Goal: Task Accomplishment & Management: Use online tool/utility

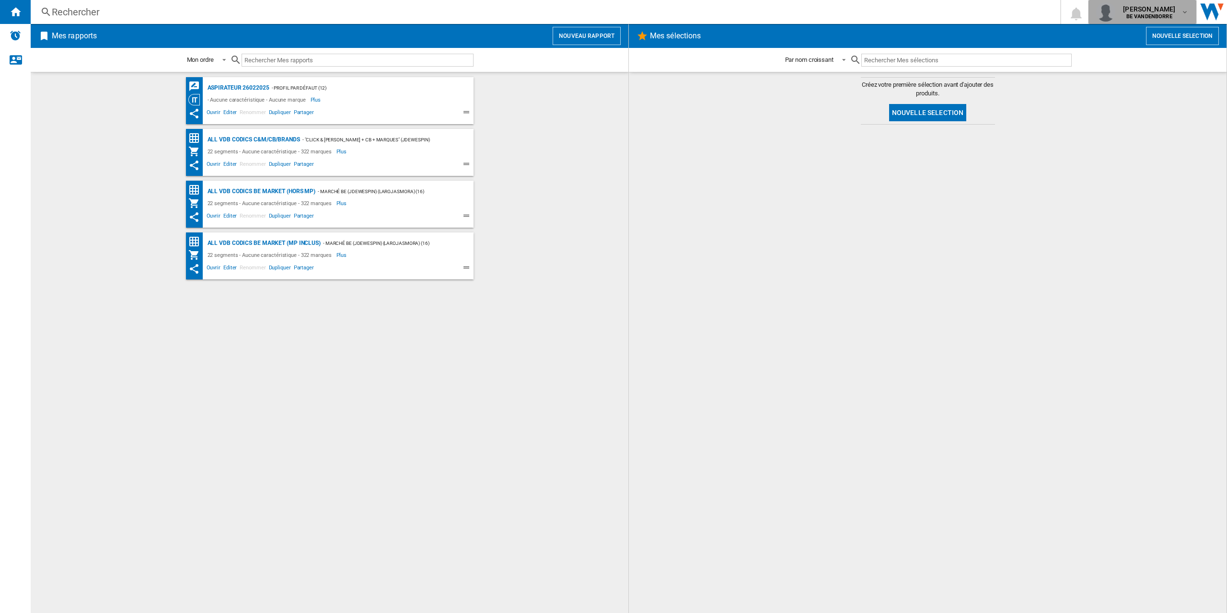
drag, startPoint x: 1159, startPoint y: 5, endPoint x: 1119, endPoint y: 16, distance: 40.7
click at [1119, 16] on div "mohamed wariach BE VANDENBORRE" at bounding box center [1150, 11] width 62 height 15
click at [560, 43] on button "Nouveau rapport" at bounding box center [586, 36] width 68 height 18
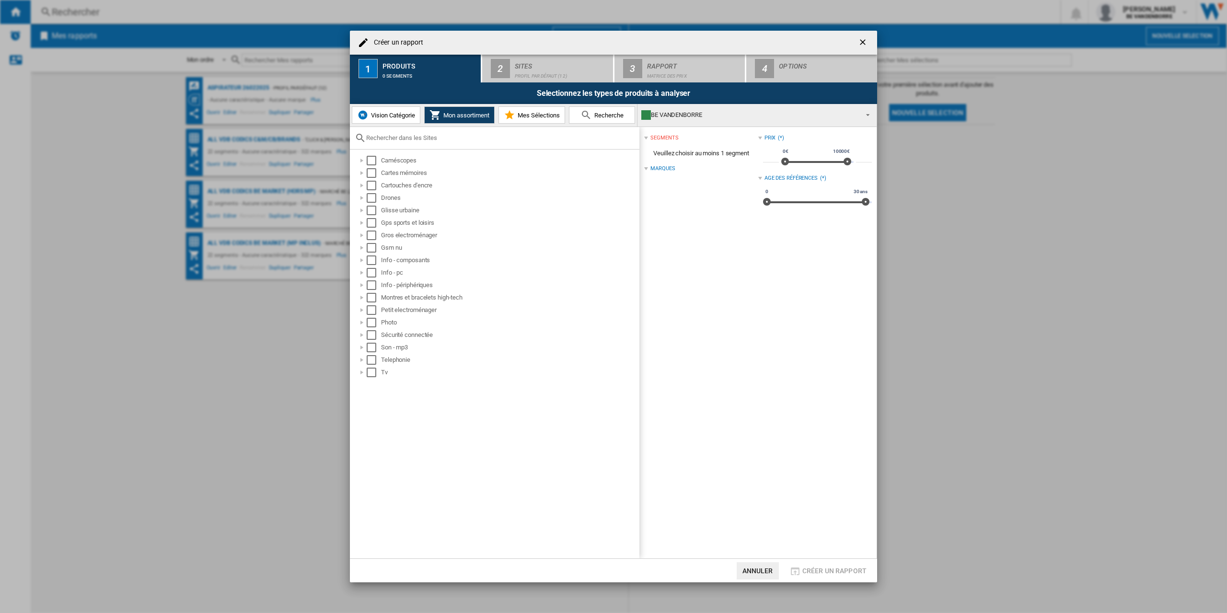
click at [423, 117] on div "Vision Catégorie Mon assortiment Mes Sélections Recherche" at bounding box center [493, 115] width 287 height 23
click at [392, 118] on span "Vision Catégorie" at bounding box center [391, 115] width 46 height 7
click at [396, 137] on input "text" at bounding box center [500, 137] width 268 height 7
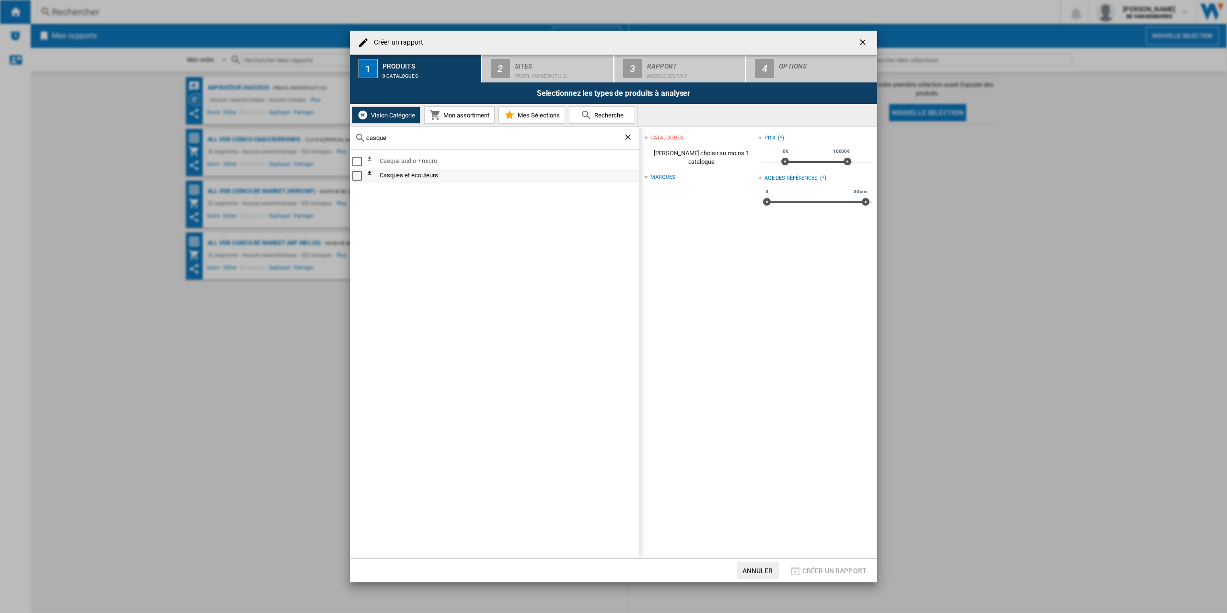
type input "casque"
click at [360, 175] on div "Select" at bounding box center [357, 176] width 10 height 10
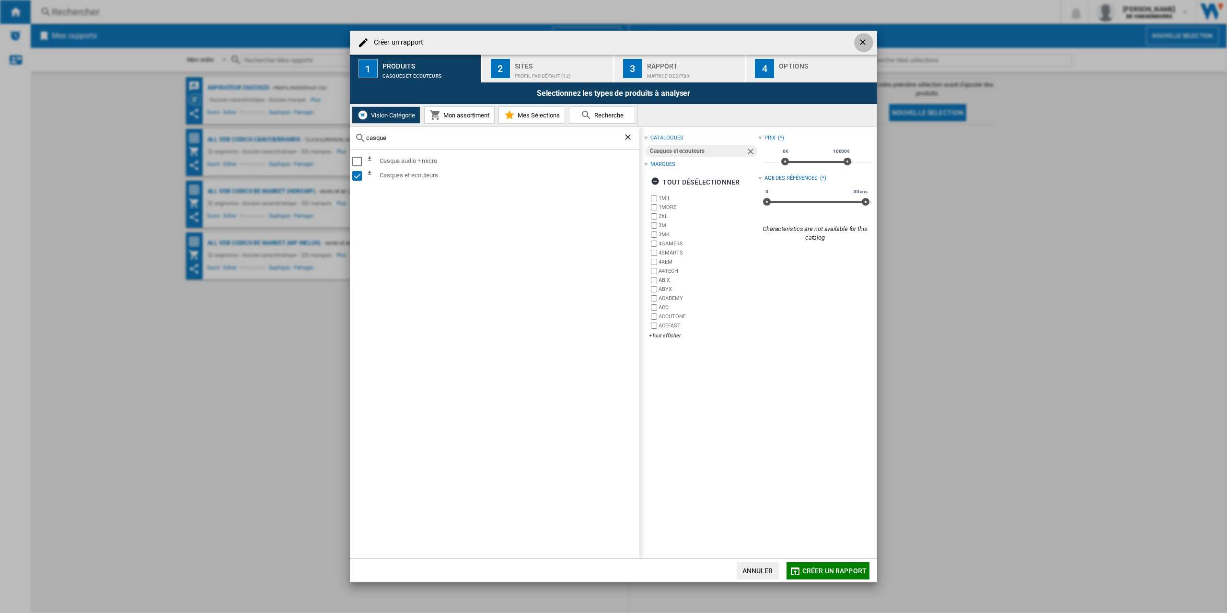
click at [867, 44] on ng-md-icon "getI18NText('BUTTONS.CLOSE_DIALOG')" at bounding box center [863, 42] width 11 height 11
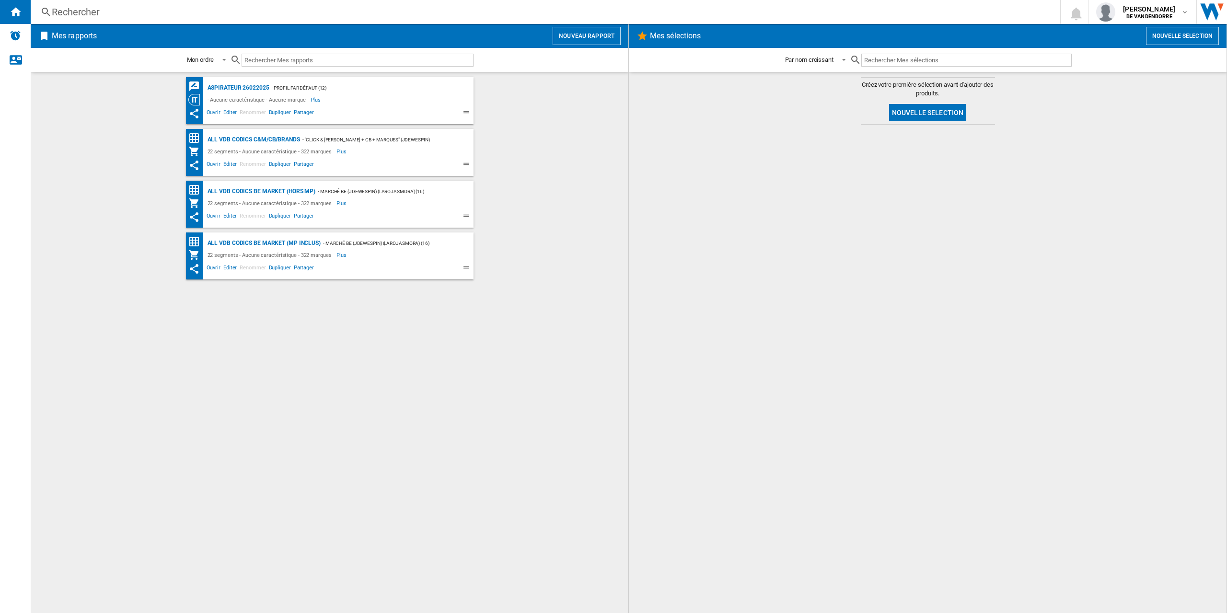
click at [908, 191] on div at bounding box center [927, 368] width 578 height 479
